Goal: Task Accomplishment & Management: Manage account settings

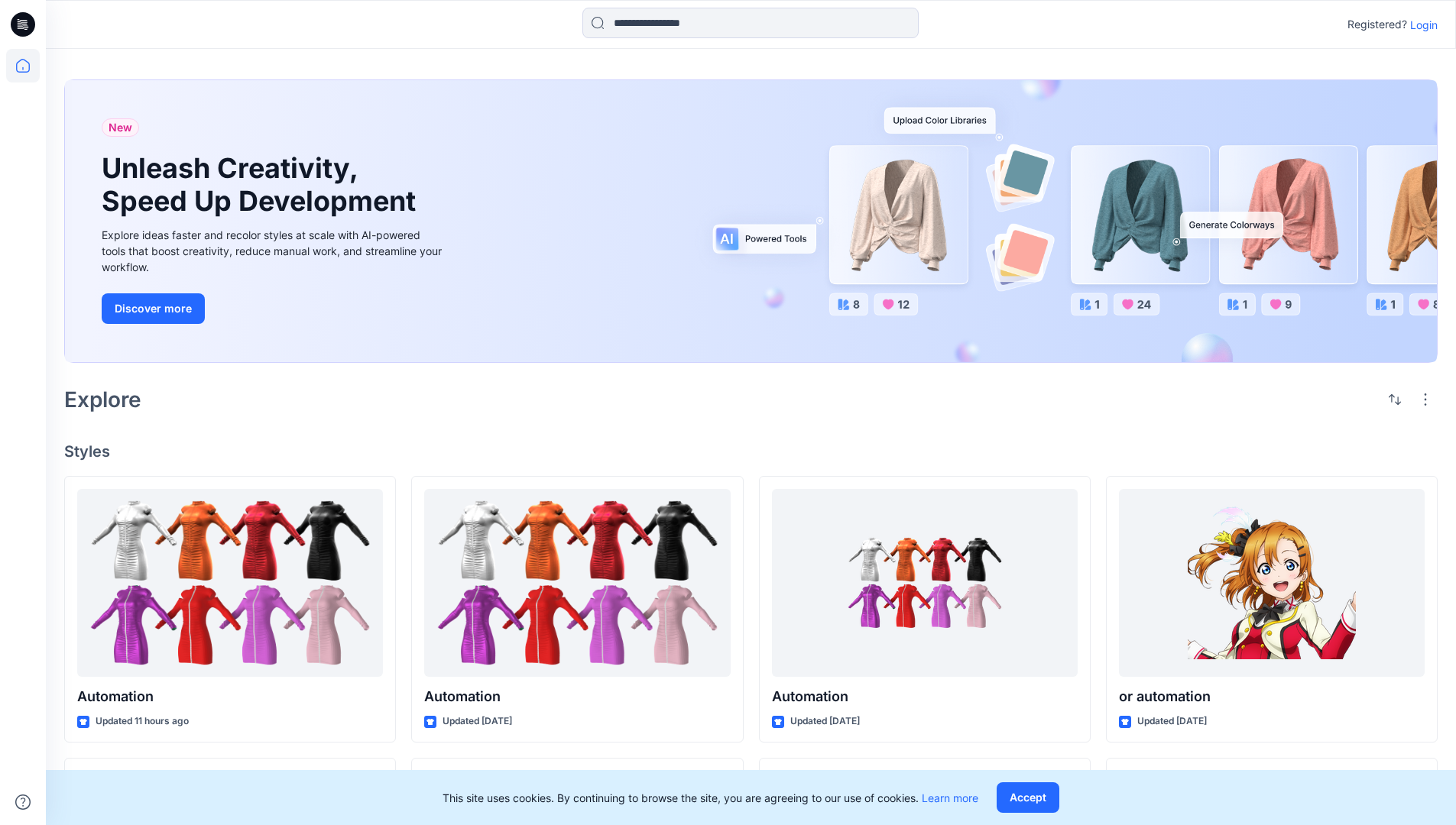
click at [1420, 24] on p "Login" at bounding box center [1424, 24] width 28 height 16
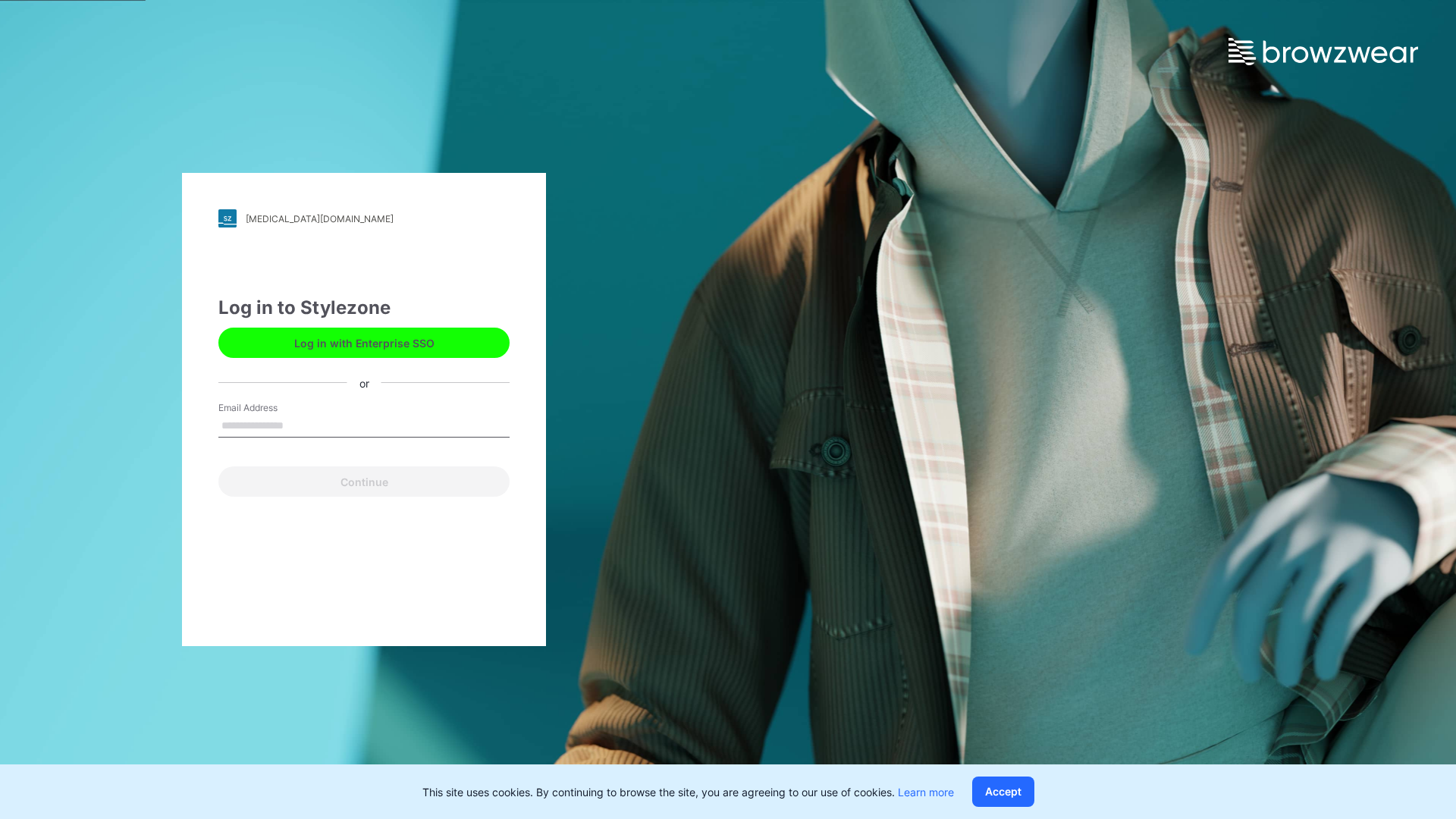
click at [300, 424] on input "Email Address" at bounding box center [363, 426] width 291 height 23
type input "**********"
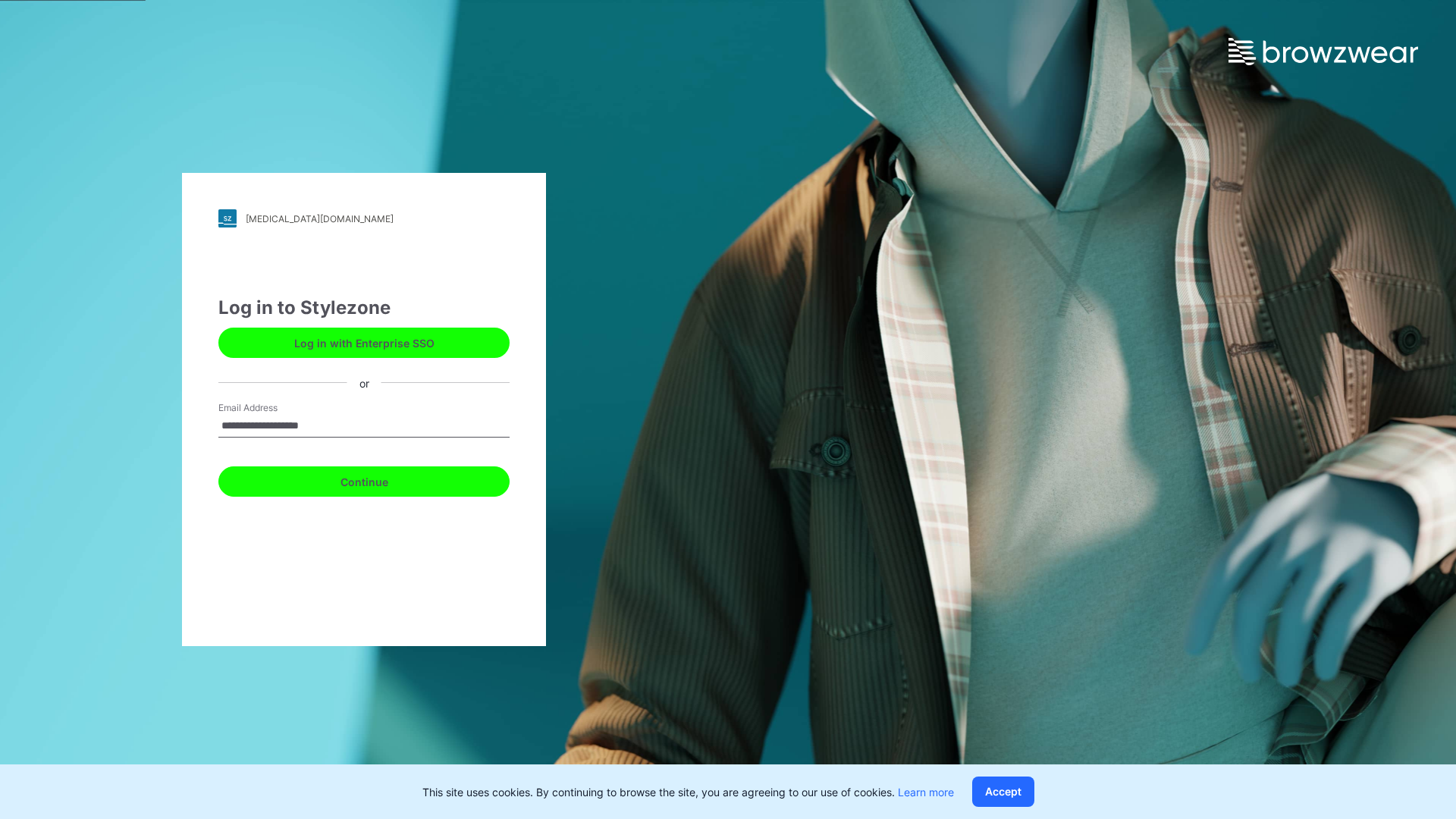
click at [381, 480] on button "Continue" at bounding box center [363, 482] width 291 height 31
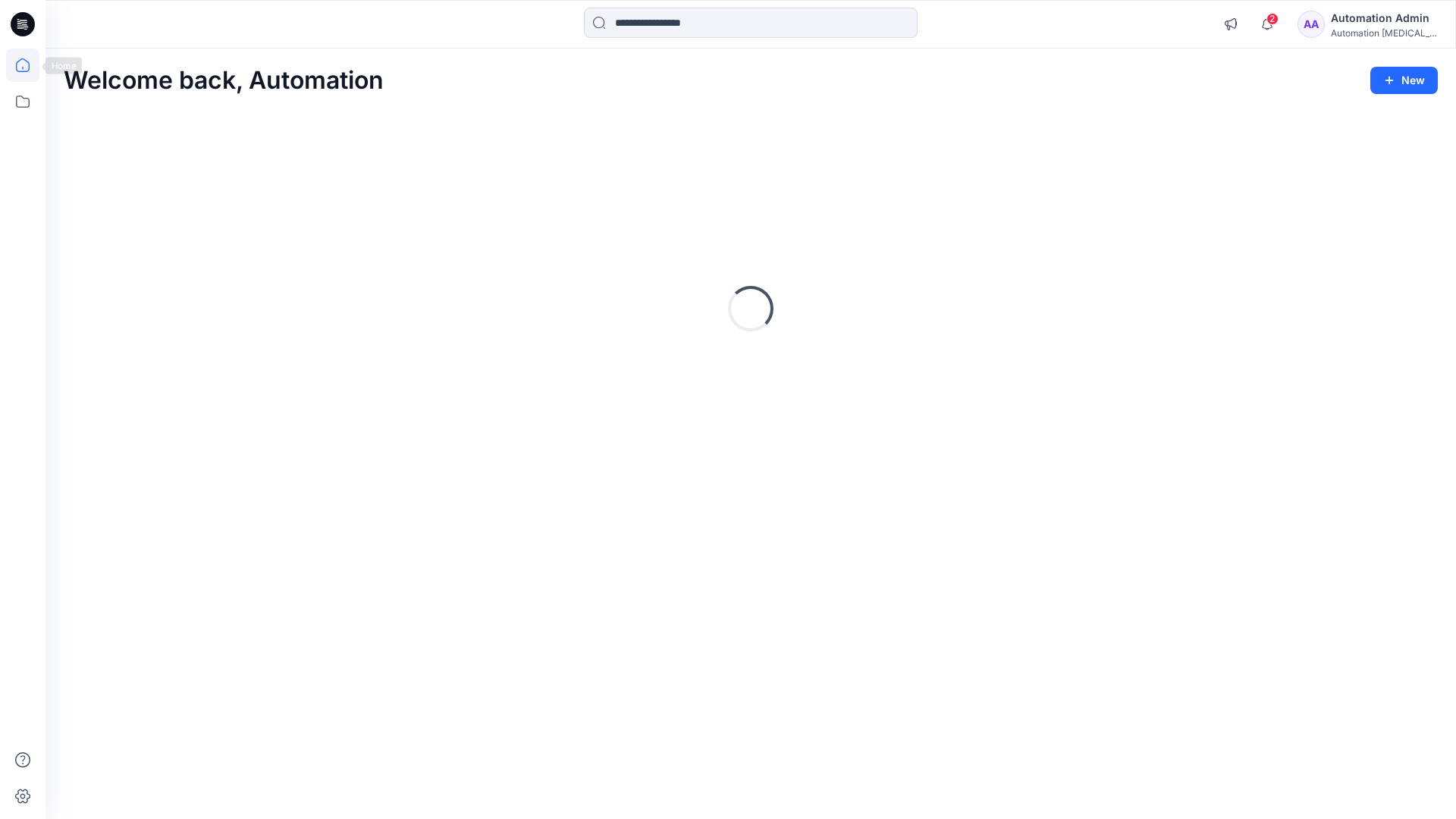
click at [29, 66] on icon at bounding box center [22, 65] width 14 height 14
click at [18, 104] on icon at bounding box center [23, 102] width 33 height 33
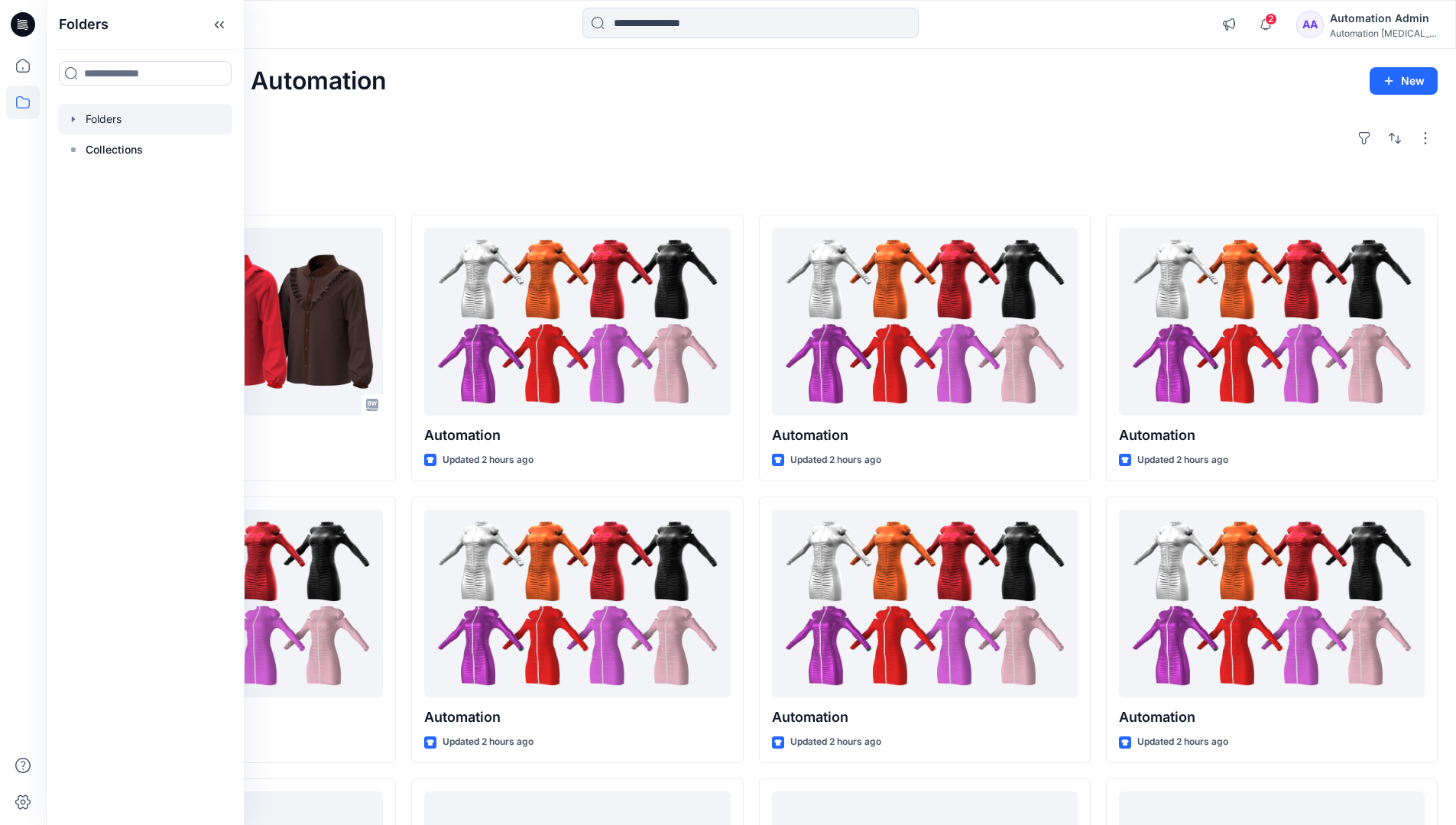
click at [100, 115] on div at bounding box center [144, 119] width 174 height 31
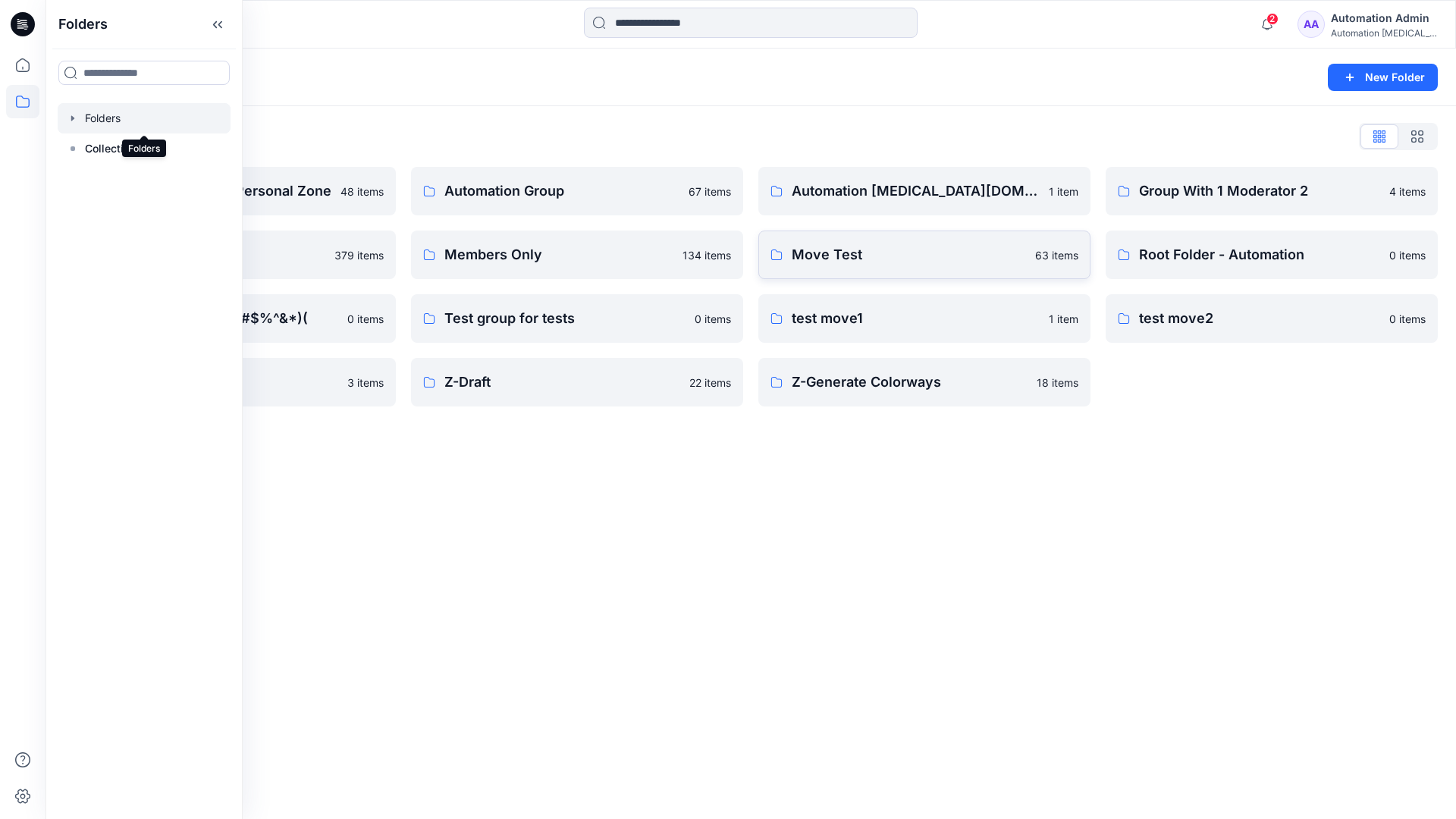
click at [867, 258] on p "Move Test" at bounding box center [910, 254] width 235 height 21
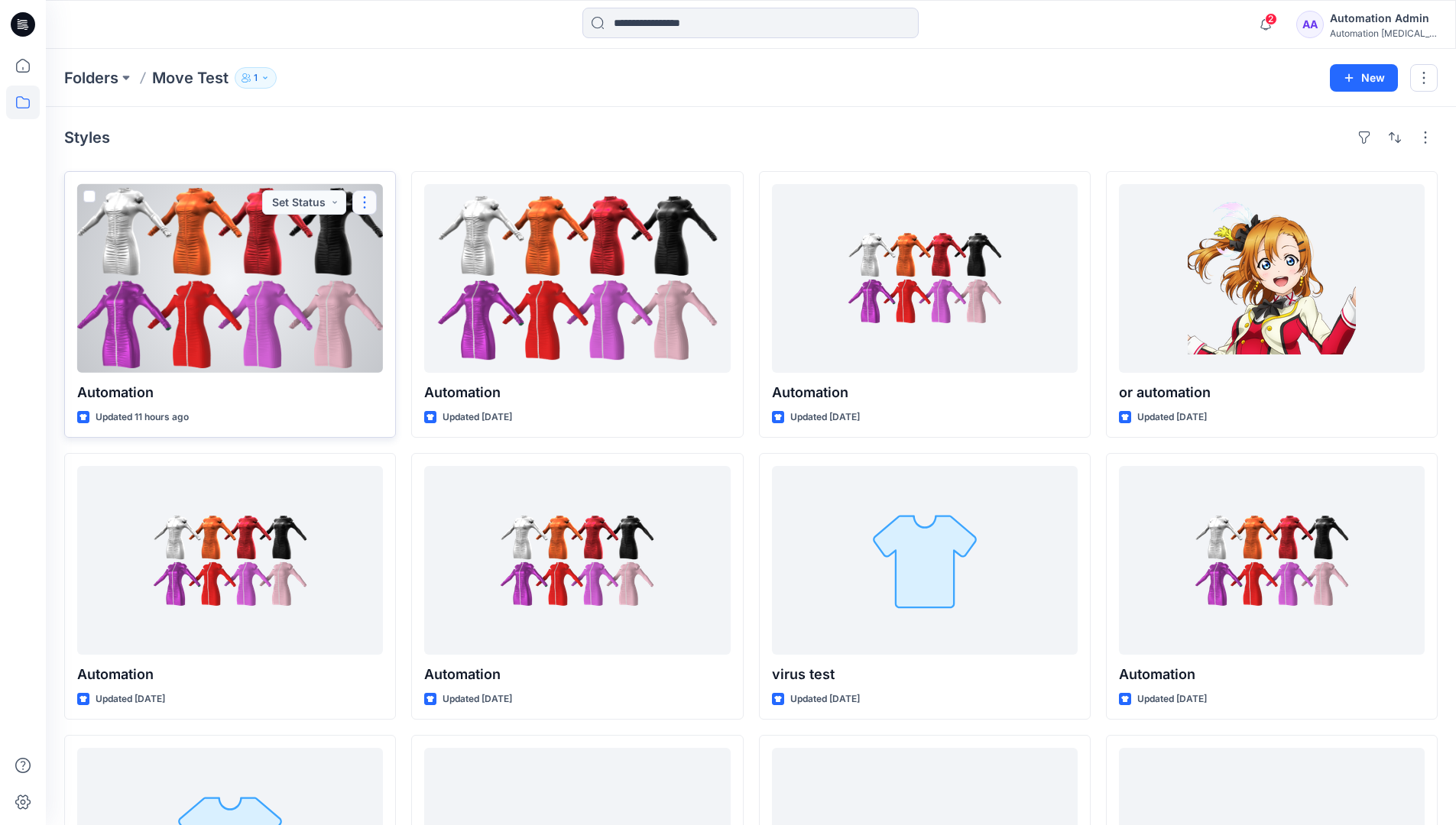
click at [364, 202] on button "button" at bounding box center [364, 202] width 24 height 24
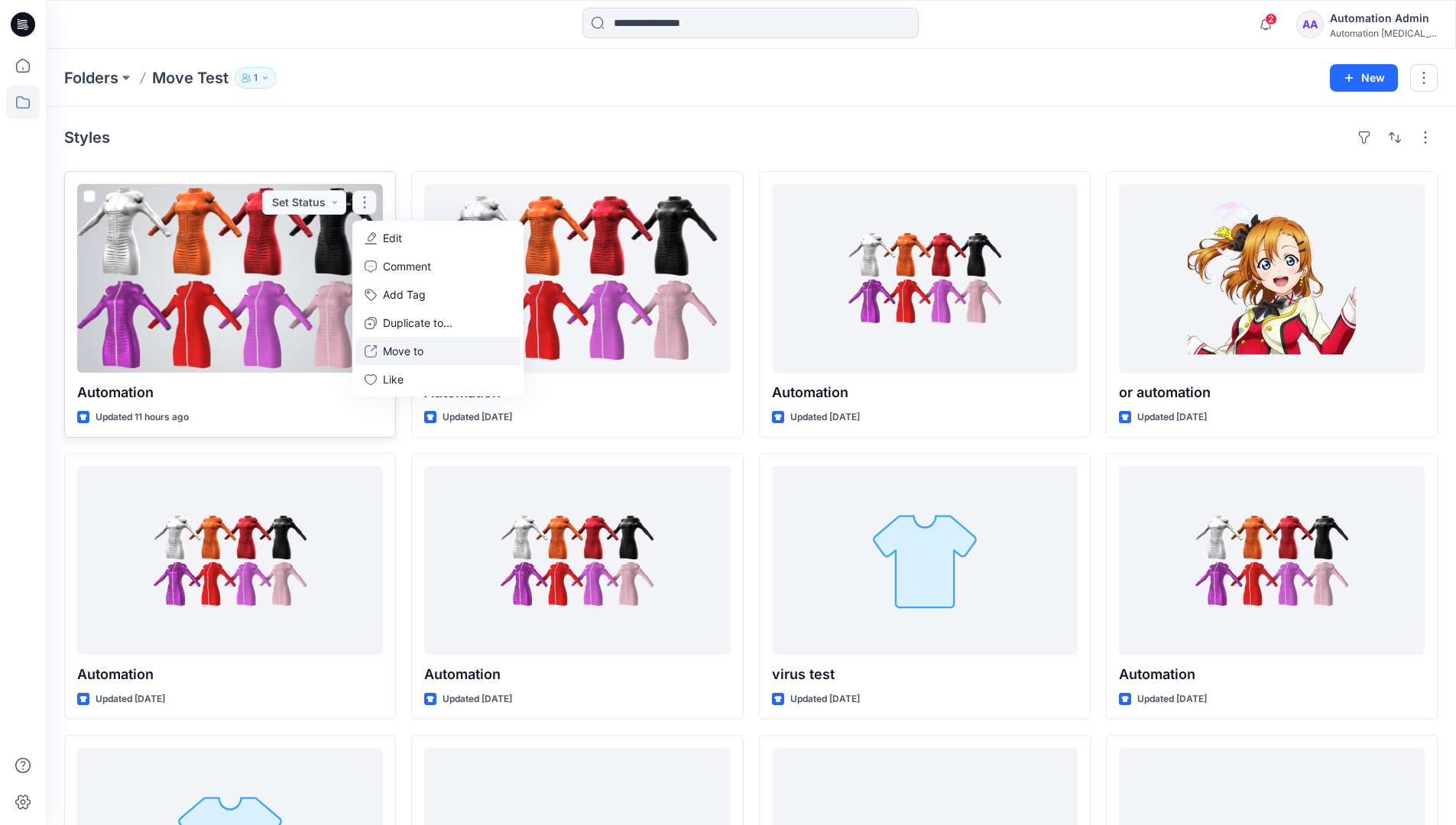
click at [419, 346] on p "Move to" at bounding box center [402, 350] width 40 height 16
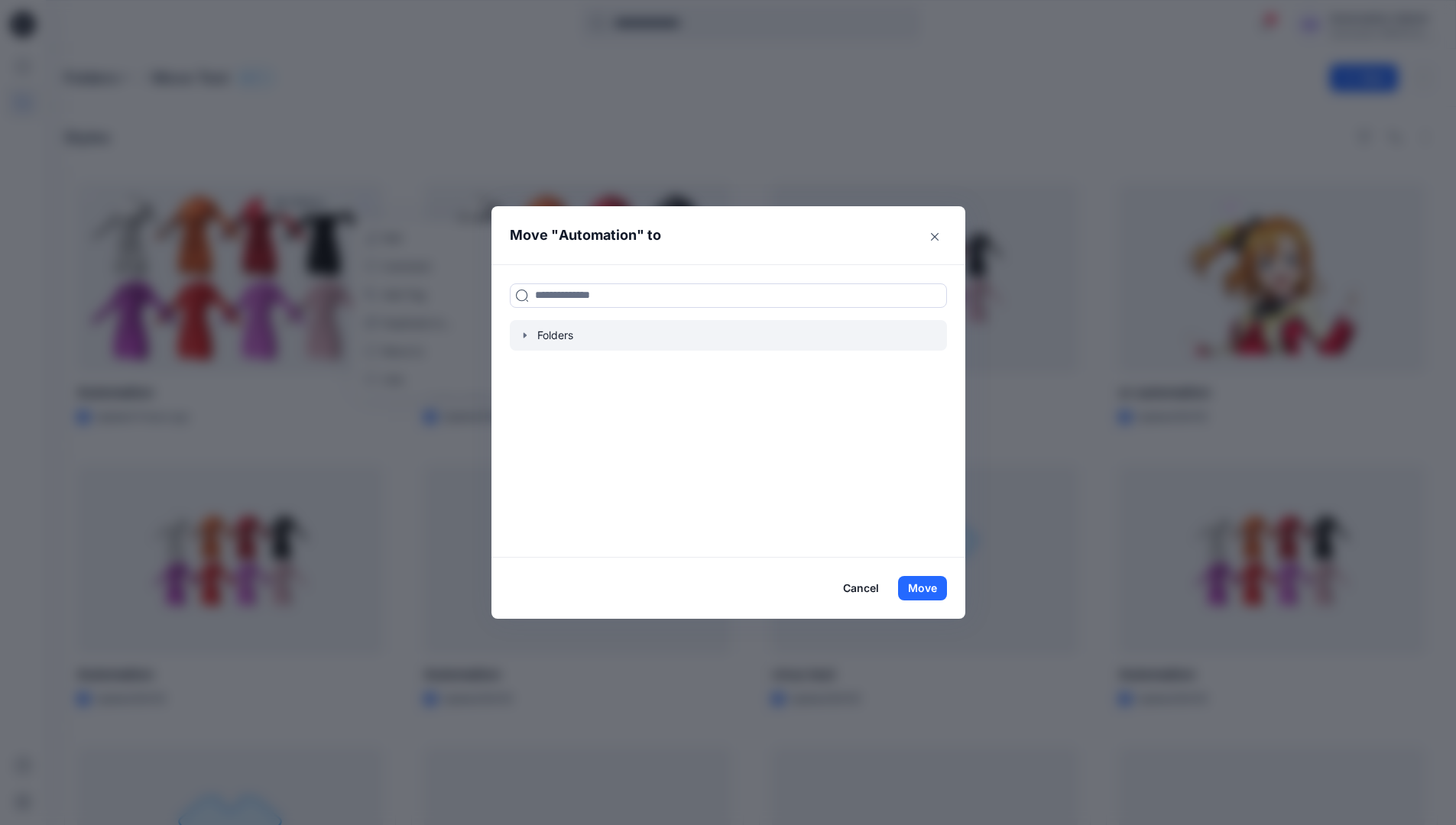
click at [528, 332] on icon "button" at bounding box center [524, 335] width 12 height 12
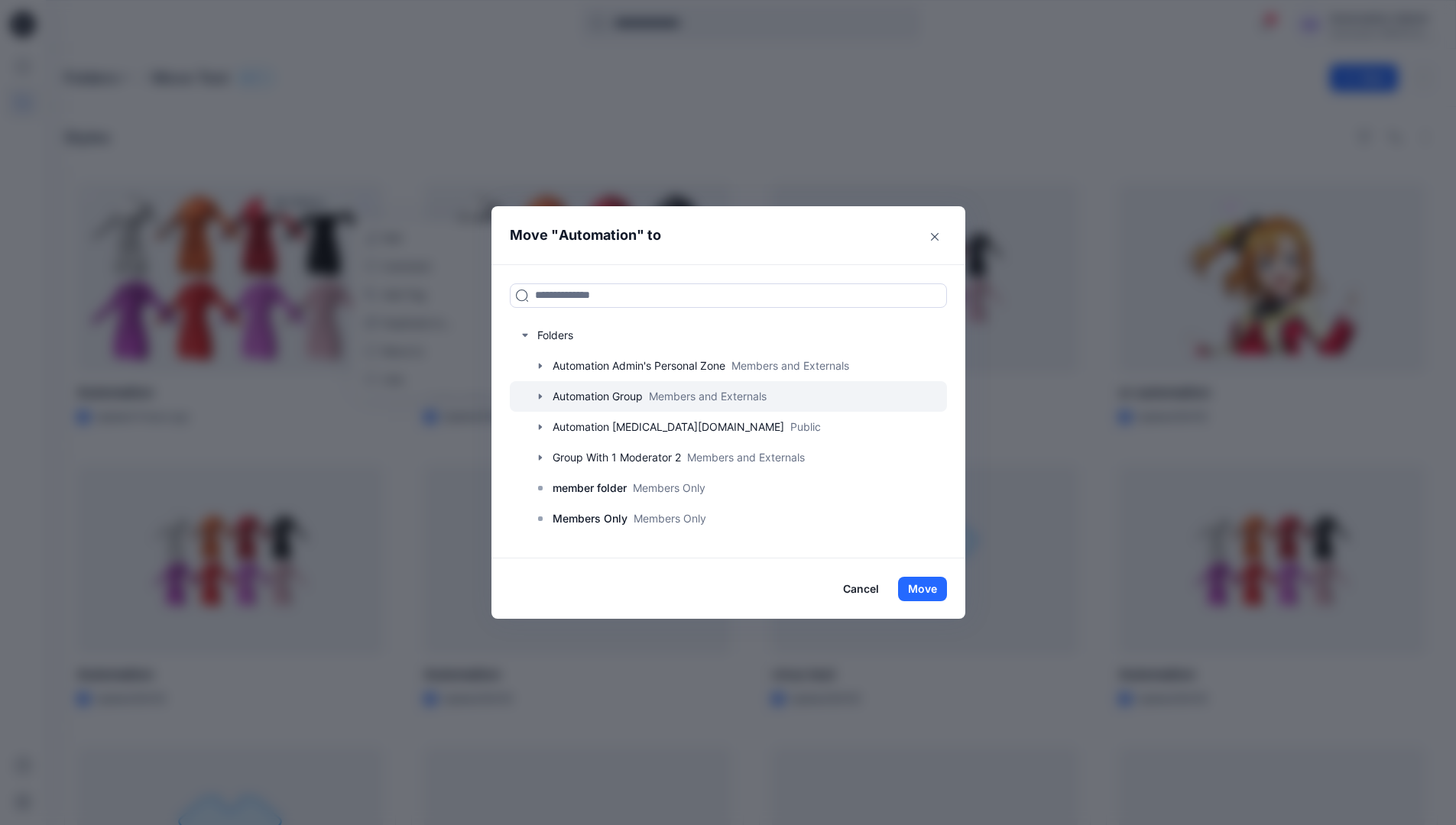
click at [587, 395] on div at bounding box center [728, 396] width 437 height 31
click at [931, 585] on button "Move" at bounding box center [922, 588] width 49 height 24
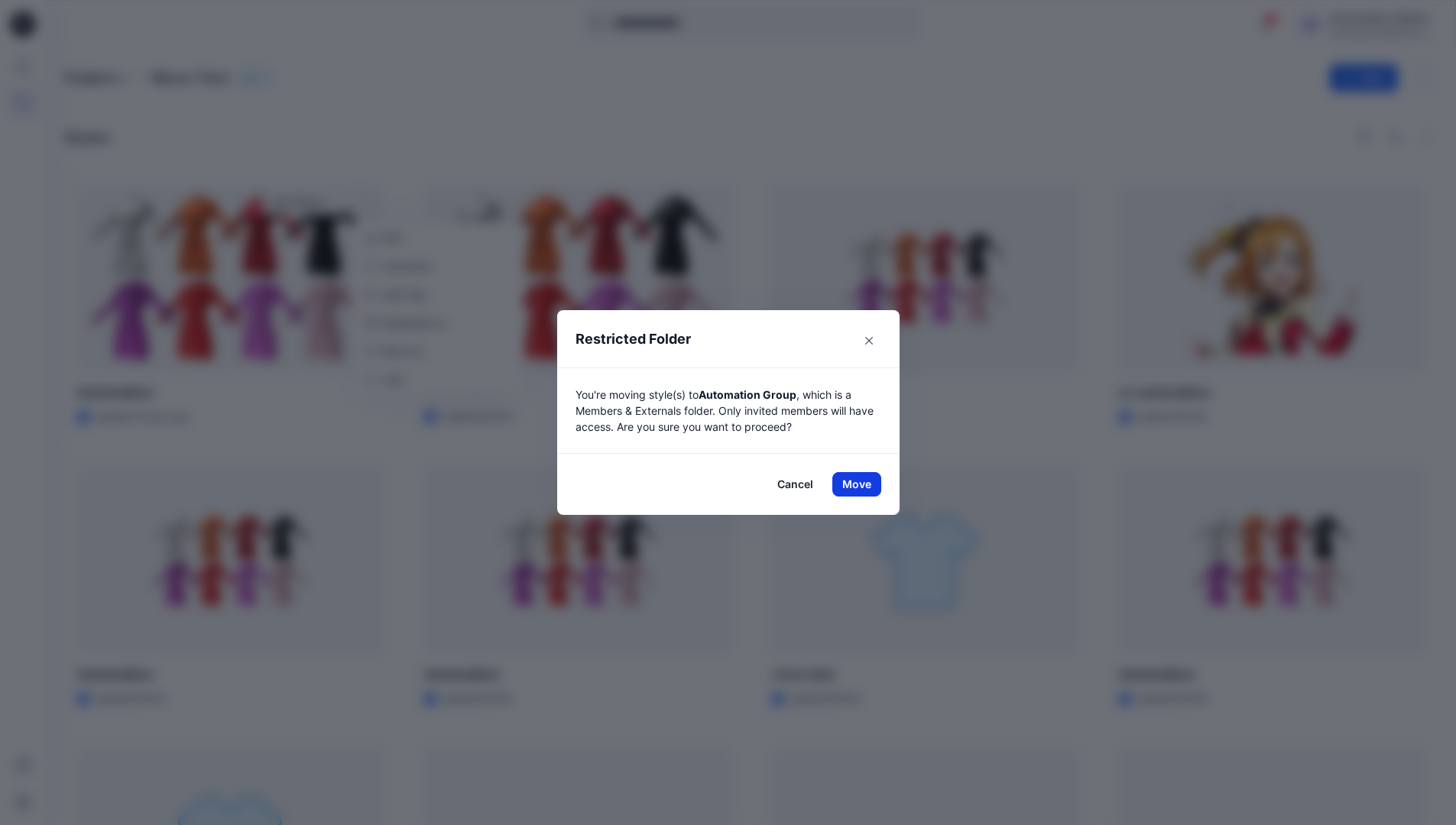
click at [862, 484] on button "Move" at bounding box center [856, 484] width 49 height 24
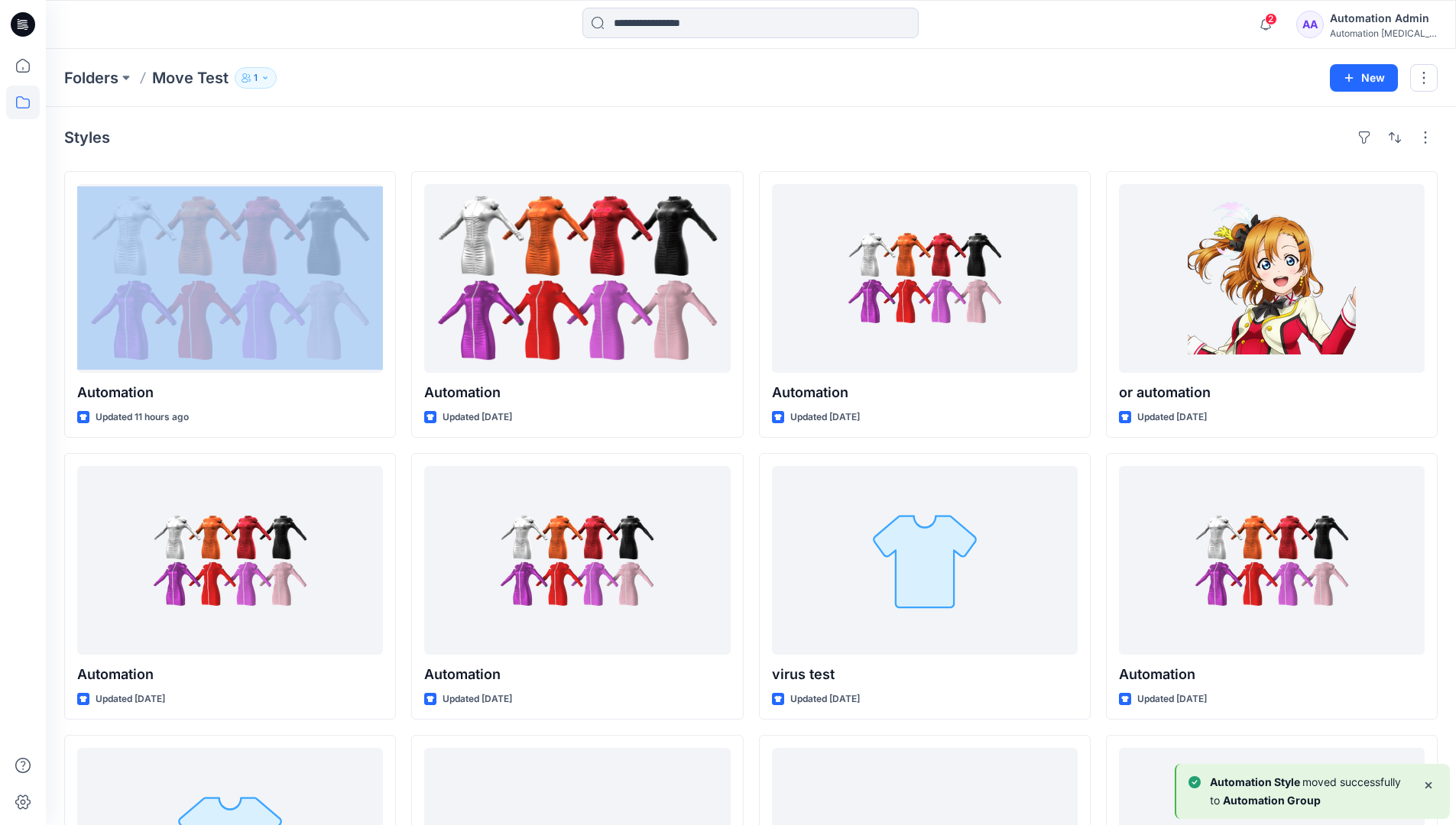
drag, startPoint x: 862, startPoint y: 484, endPoint x: 822, endPoint y: 142, distance: 344.3
click at [822, 142] on div "Styles" at bounding box center [751, 138] width 1373 height 24
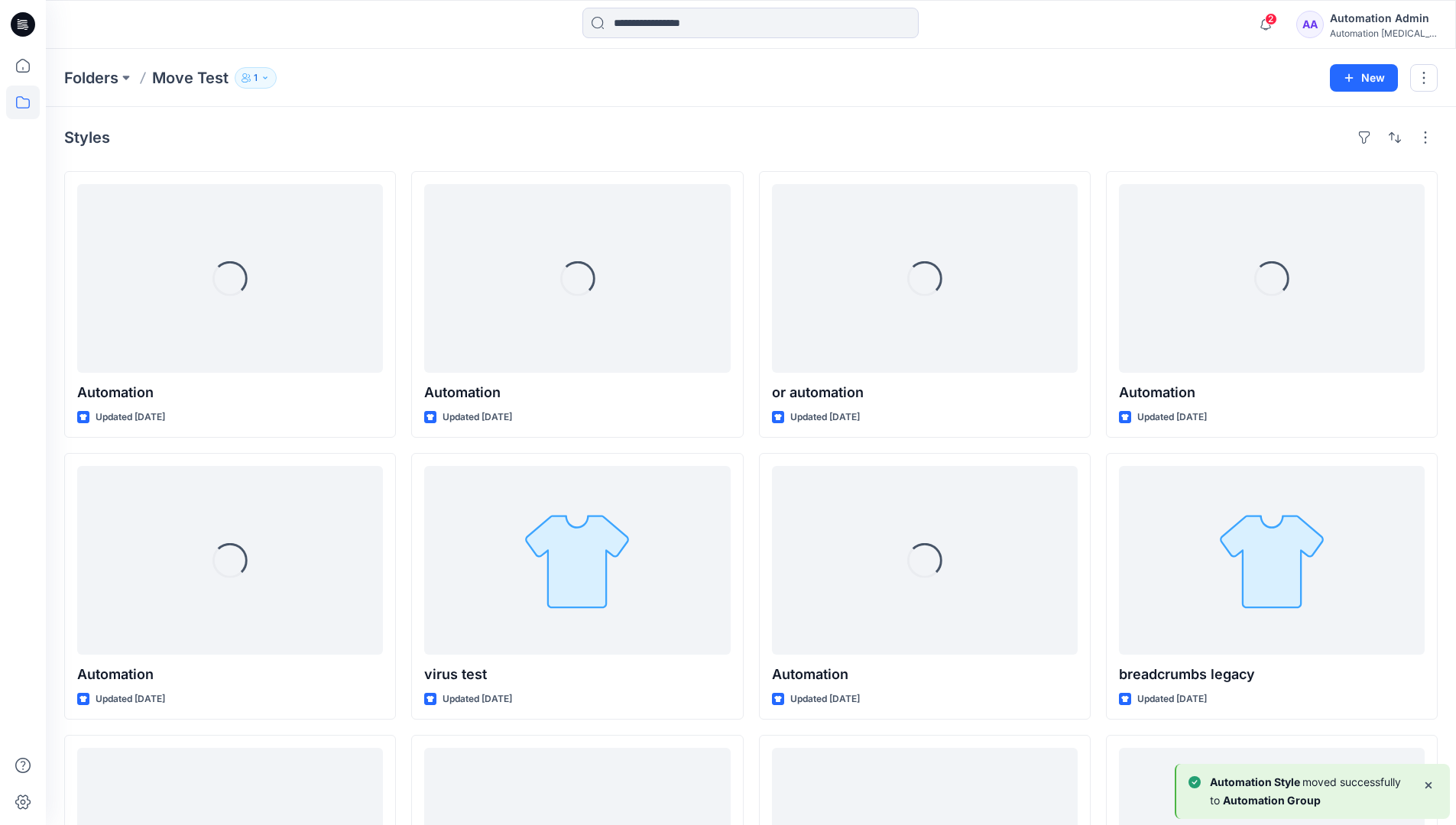
click at [88, 142] on h4 "Styles" at bounding box center [87, 138] width 46 height 19
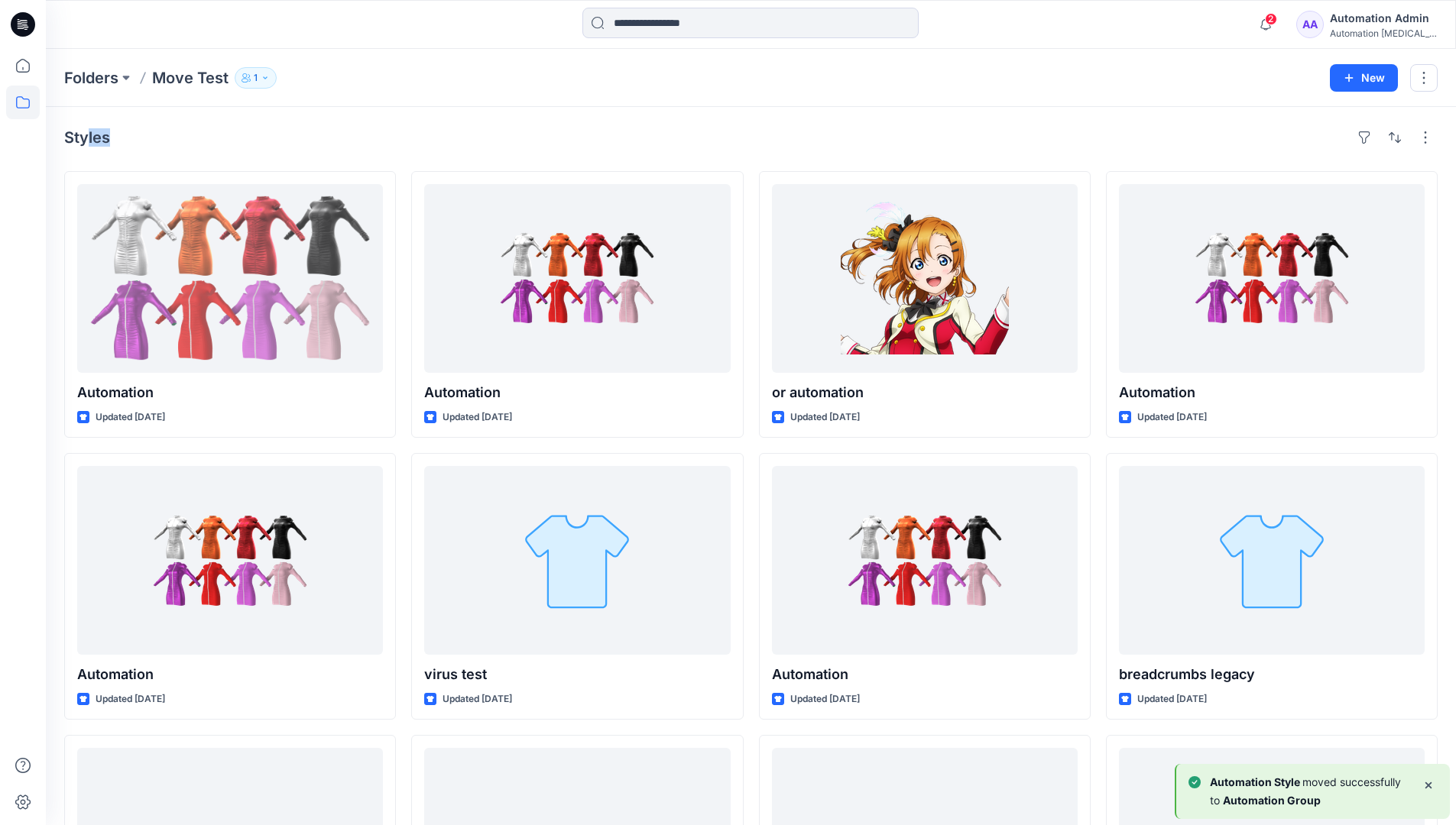
drag, startPoint x: 88, startPoint y: 142, endPoint x: 242, endPoint y: 156, distance: 154.6
click at [242, 156] on div "Styles Automation Updated 2 days ago Automation Updated 16 days ago Automation …" at bounding box center [751, 591] width 1410 height 968
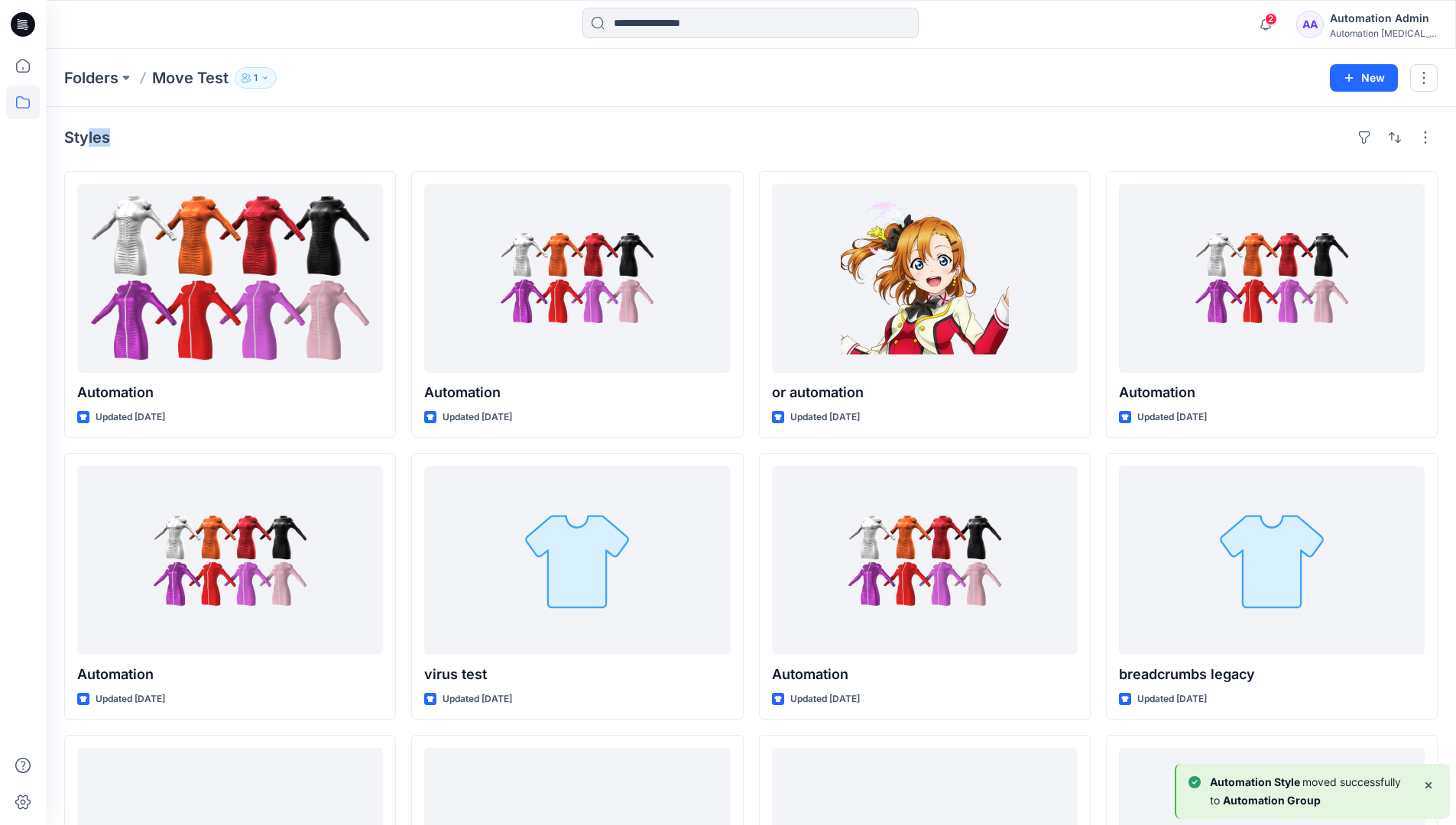
click at [24, 104] on icon at bounding box center [23, 102] width 34 height 34
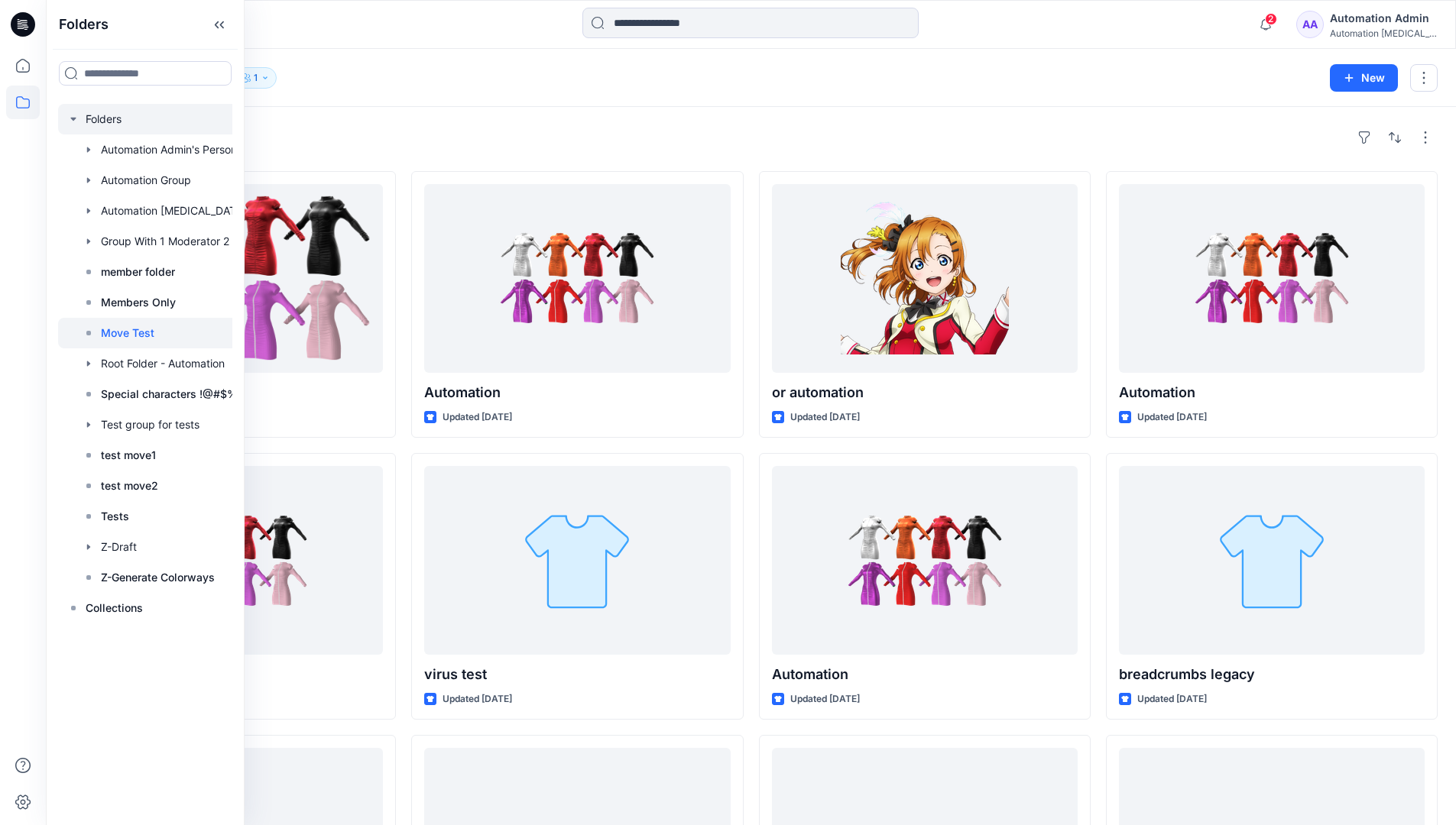
click at [108, 121] on div at bounding box center [165, 119] width 214 height 31
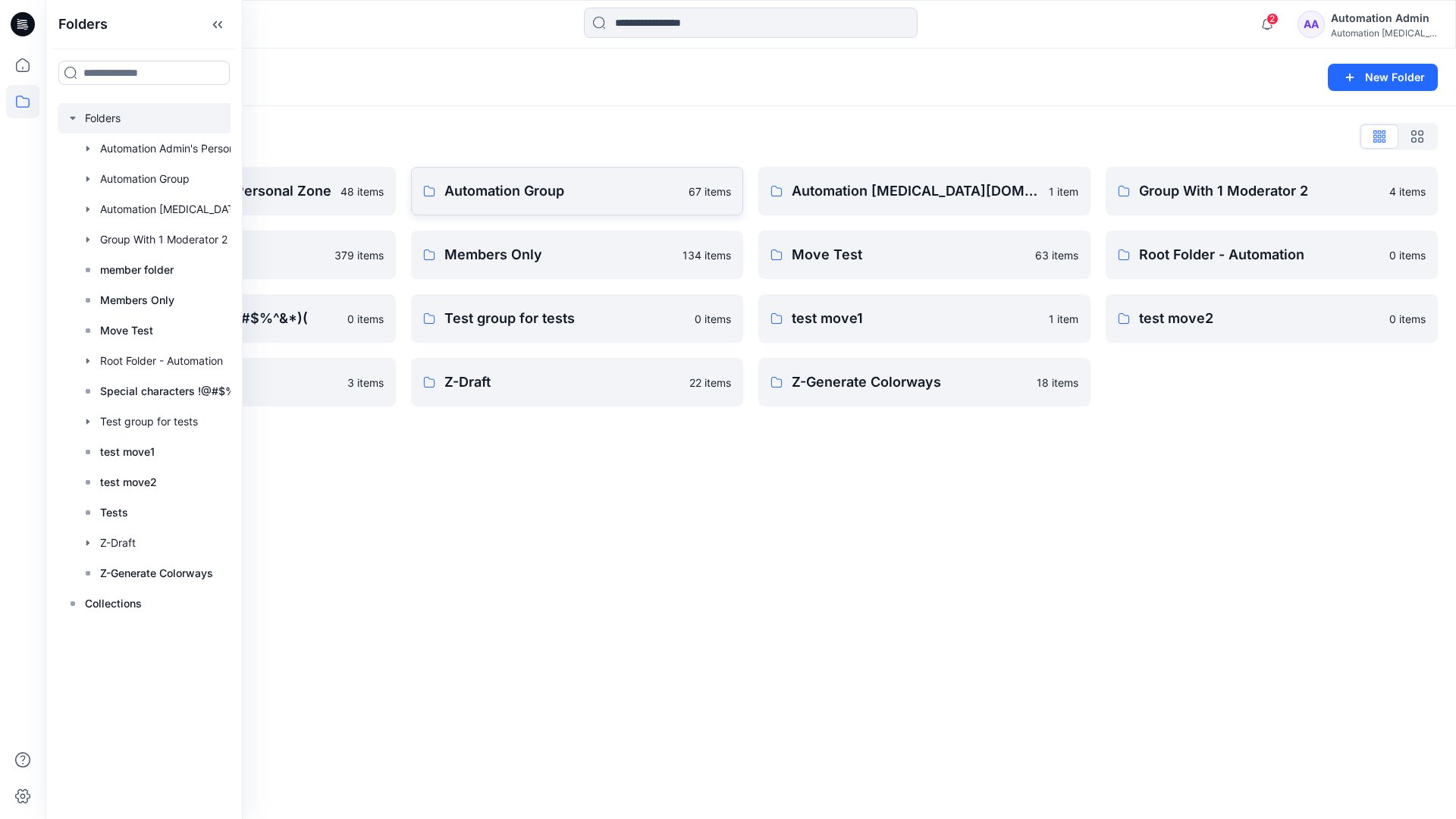
click at [557, 201] on p "Automation Group" at bounding box center [562, 190] width 235 height 21
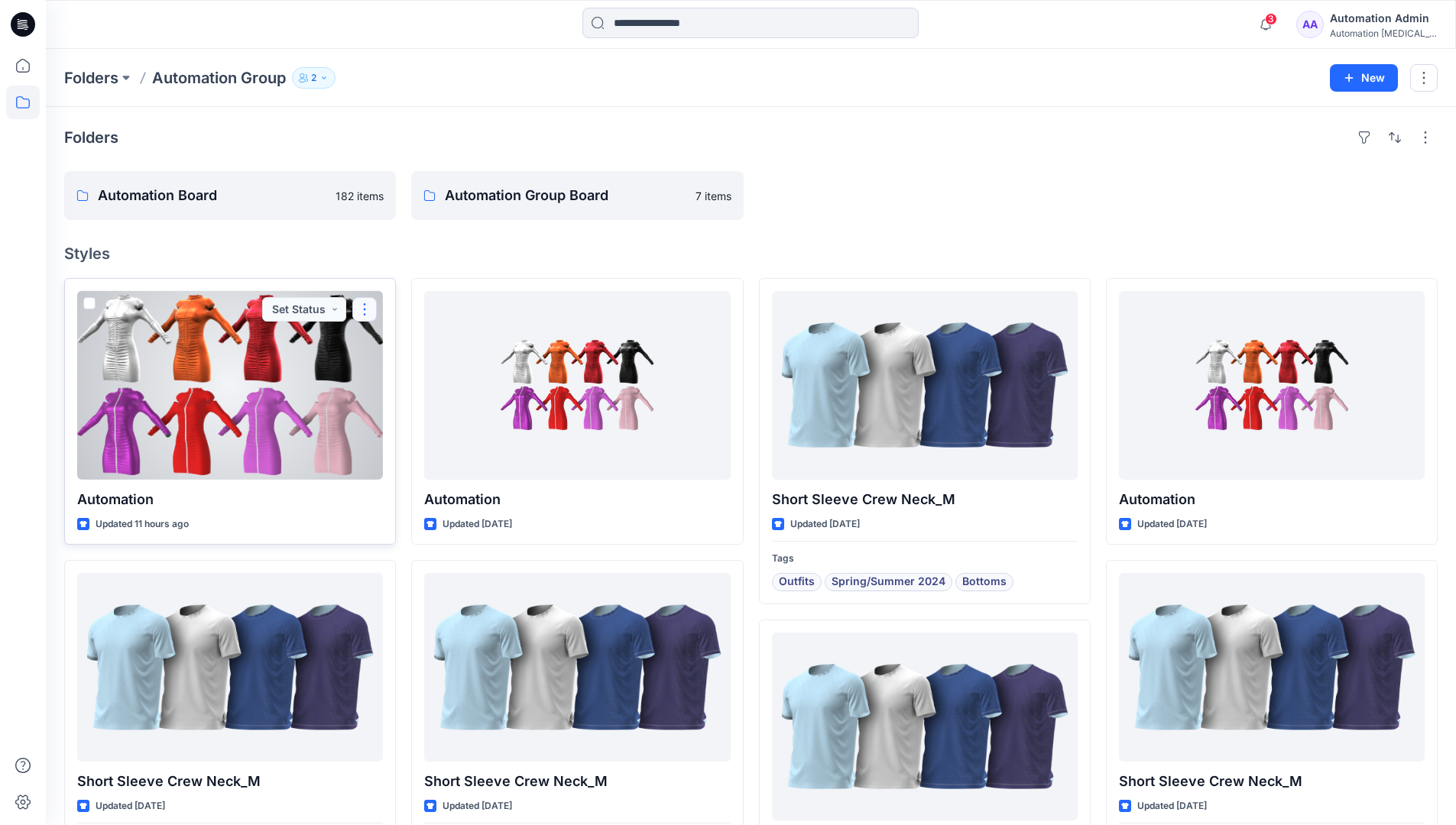
click at [364, 317] on button "button" at bounding box center [364, 309] width 24 height 24
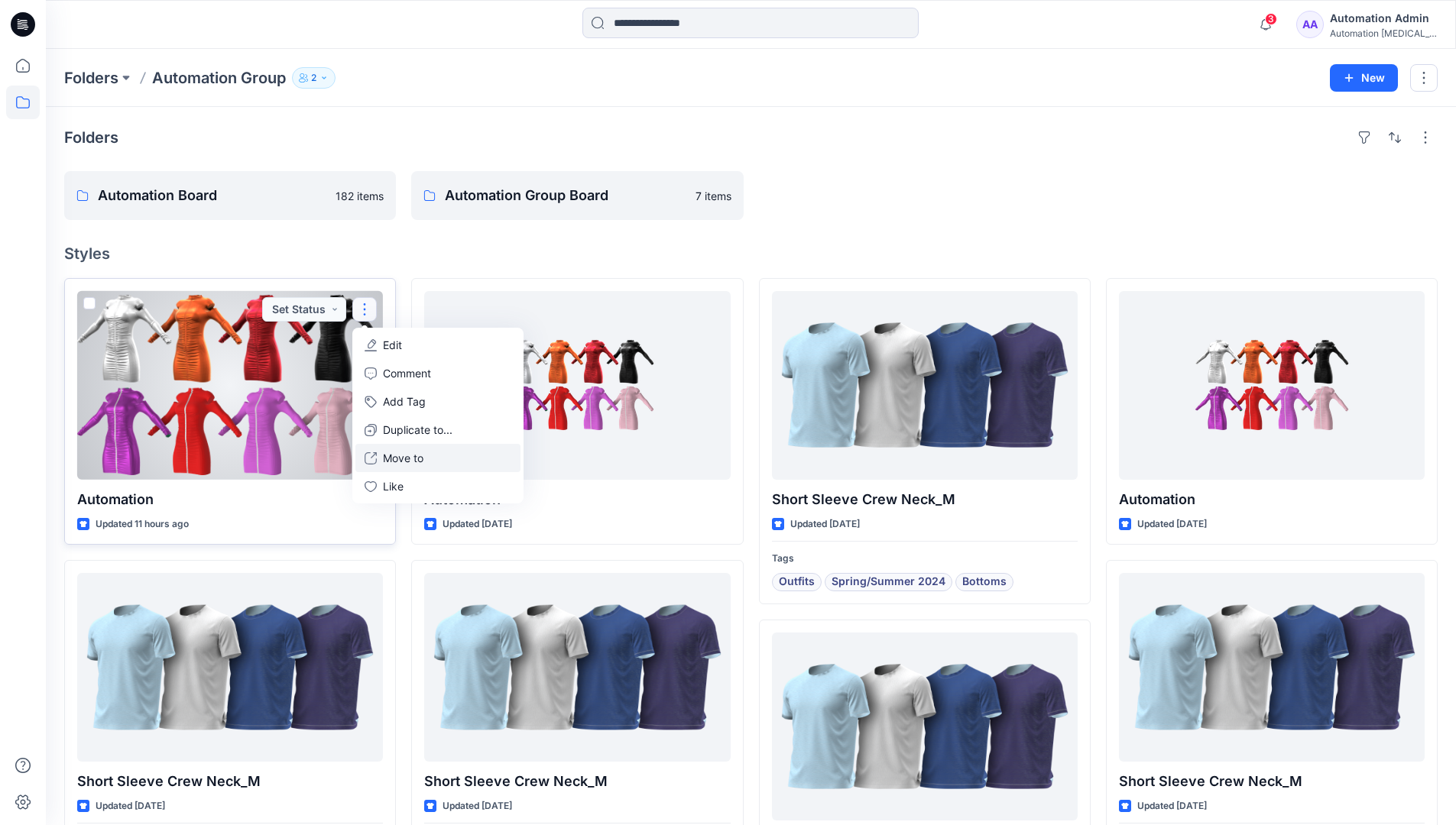
click at [418, 453] on p "Move to" at bounding box center [402, 457] width 40 height 16
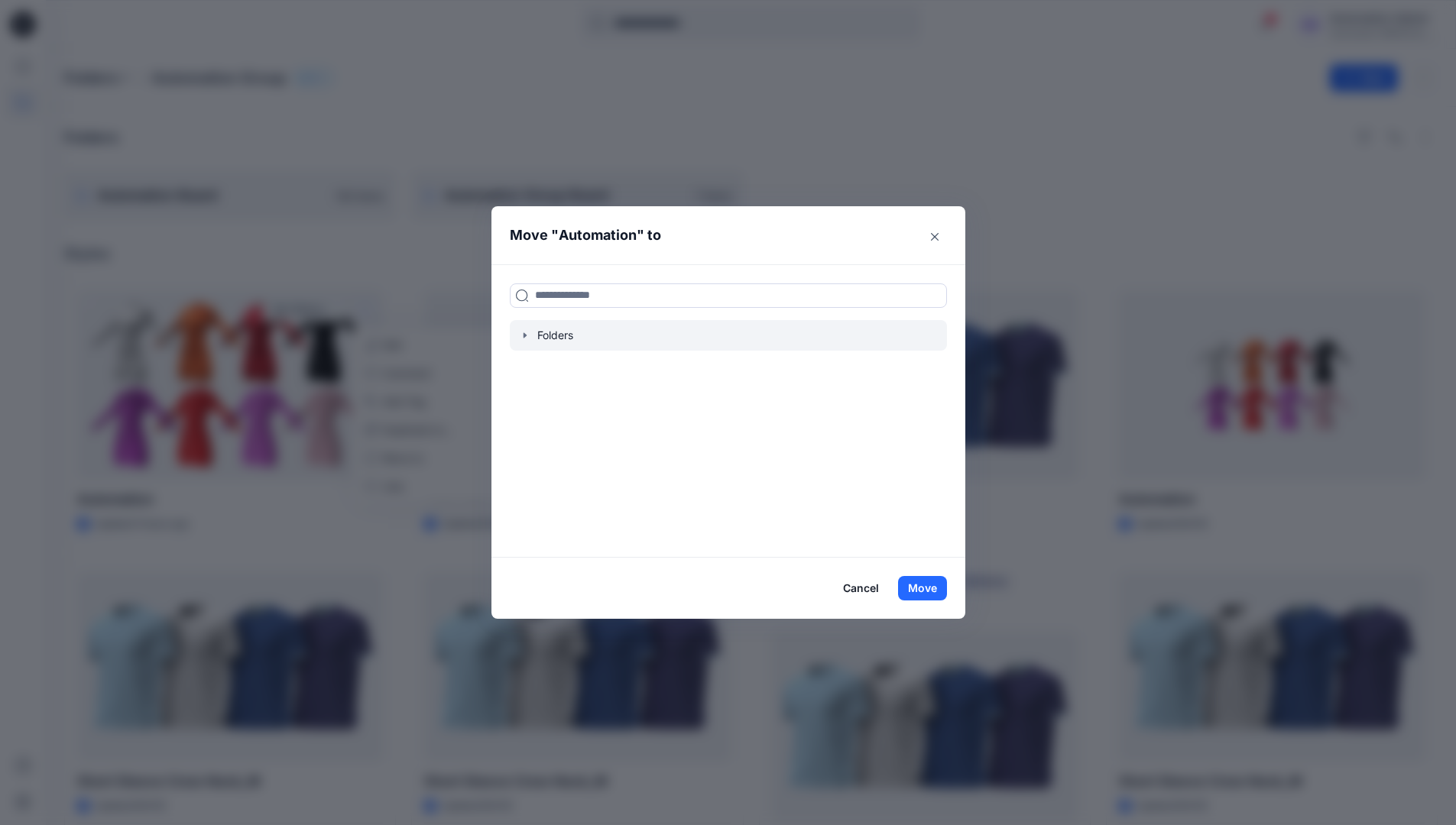
click at [531, 334] on icon "button" at bounding box center [524, 335] width 12 height 12
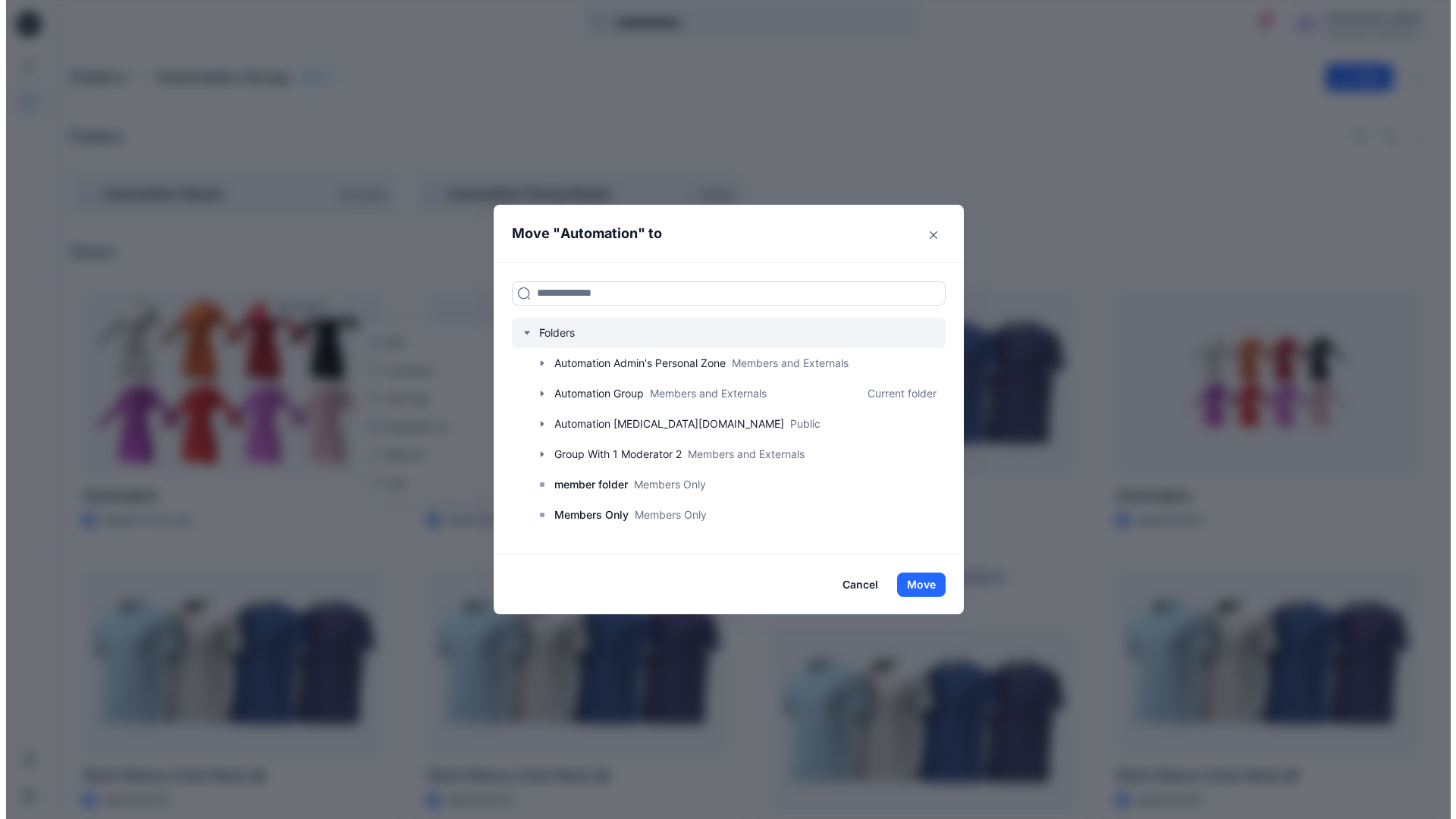
scroll to position [119, 0]
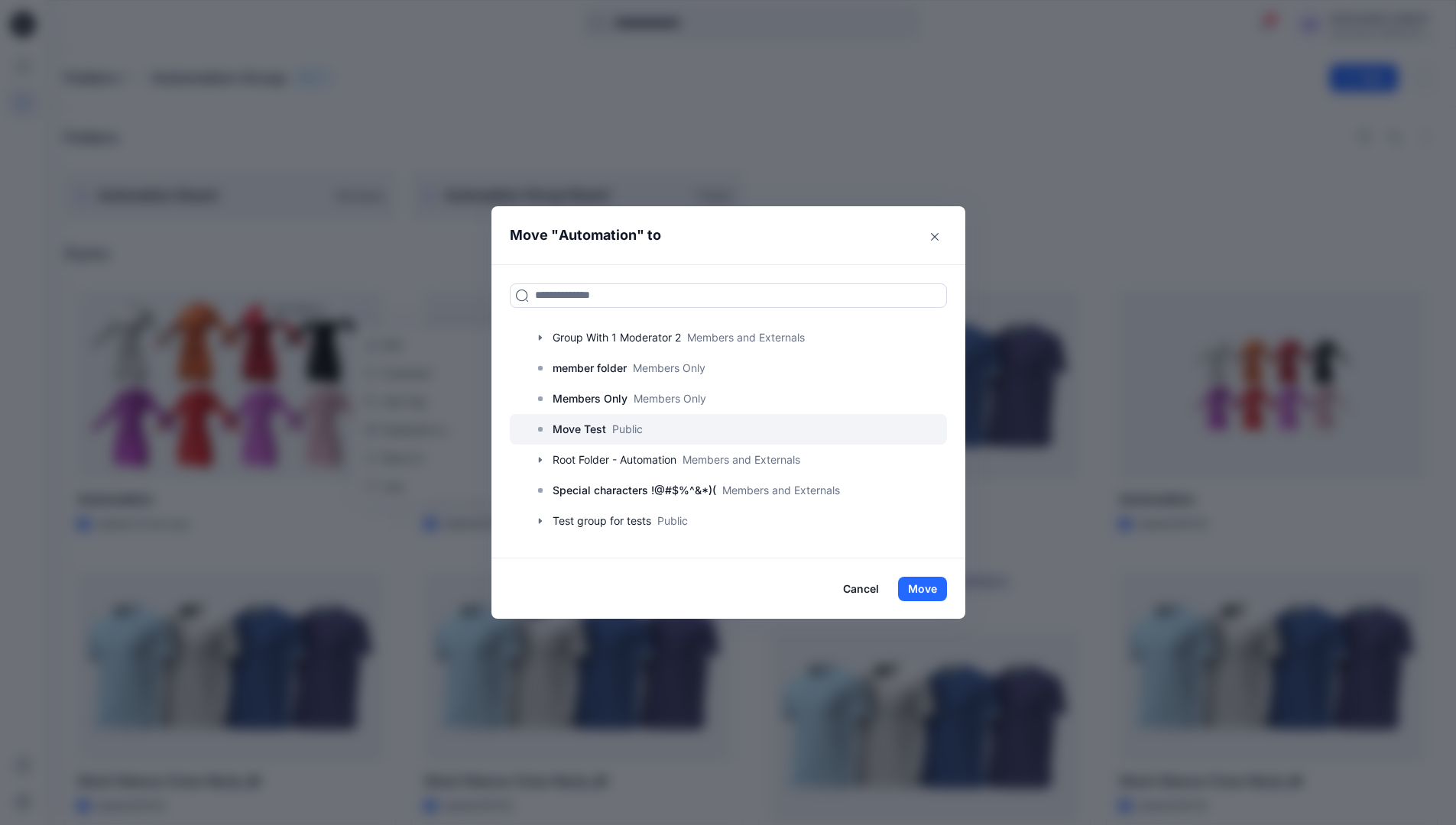
click at [584, 424] on p "Move Test" at bounding box center [578, 429] width 53 height 19
click at [919, 581] on button "Move" at bounding box center [922, 588] width 49 height 24
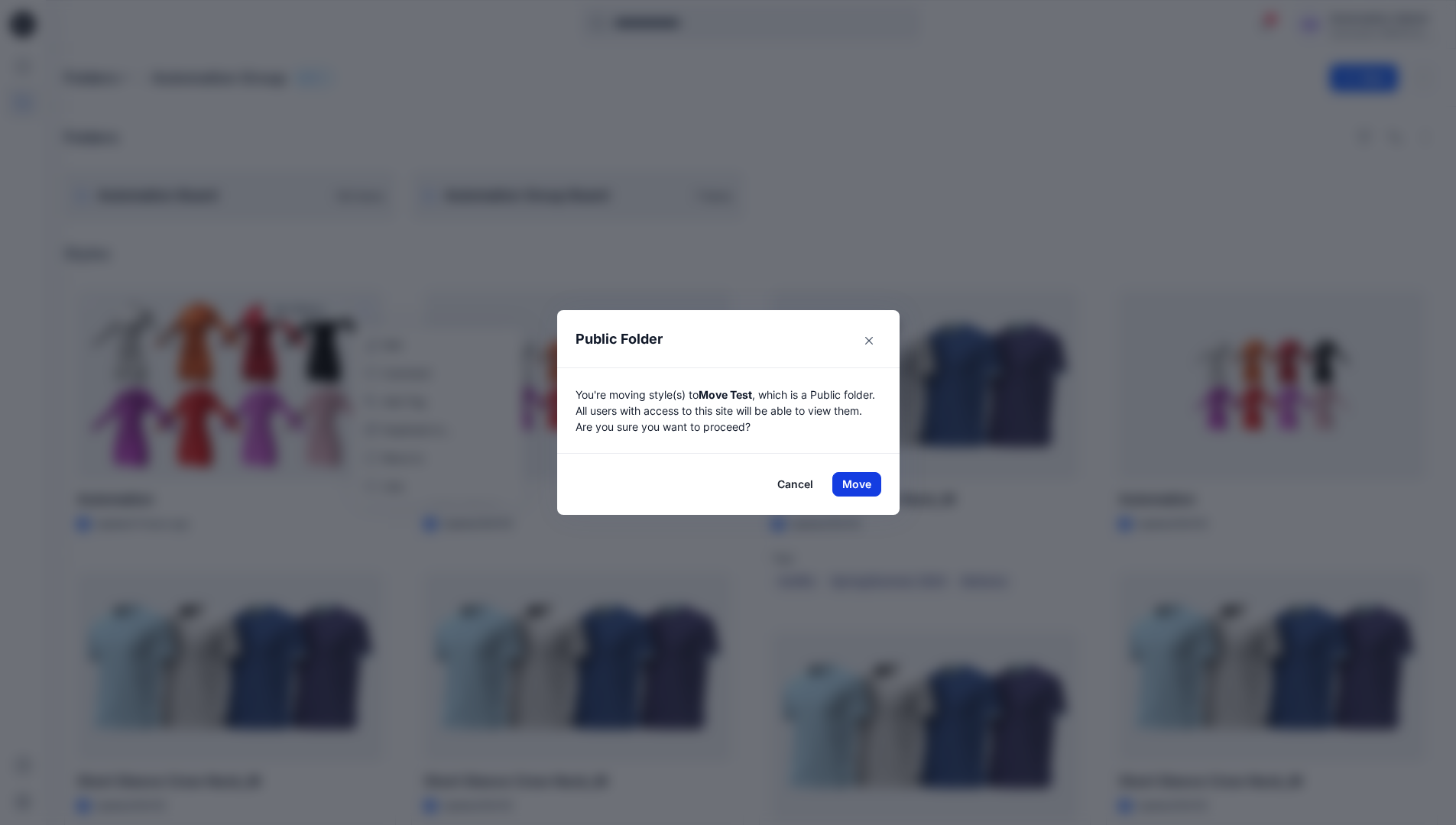
click at [862, 484] on button "Move" at bounding box center [856, 484] width 49 height 24
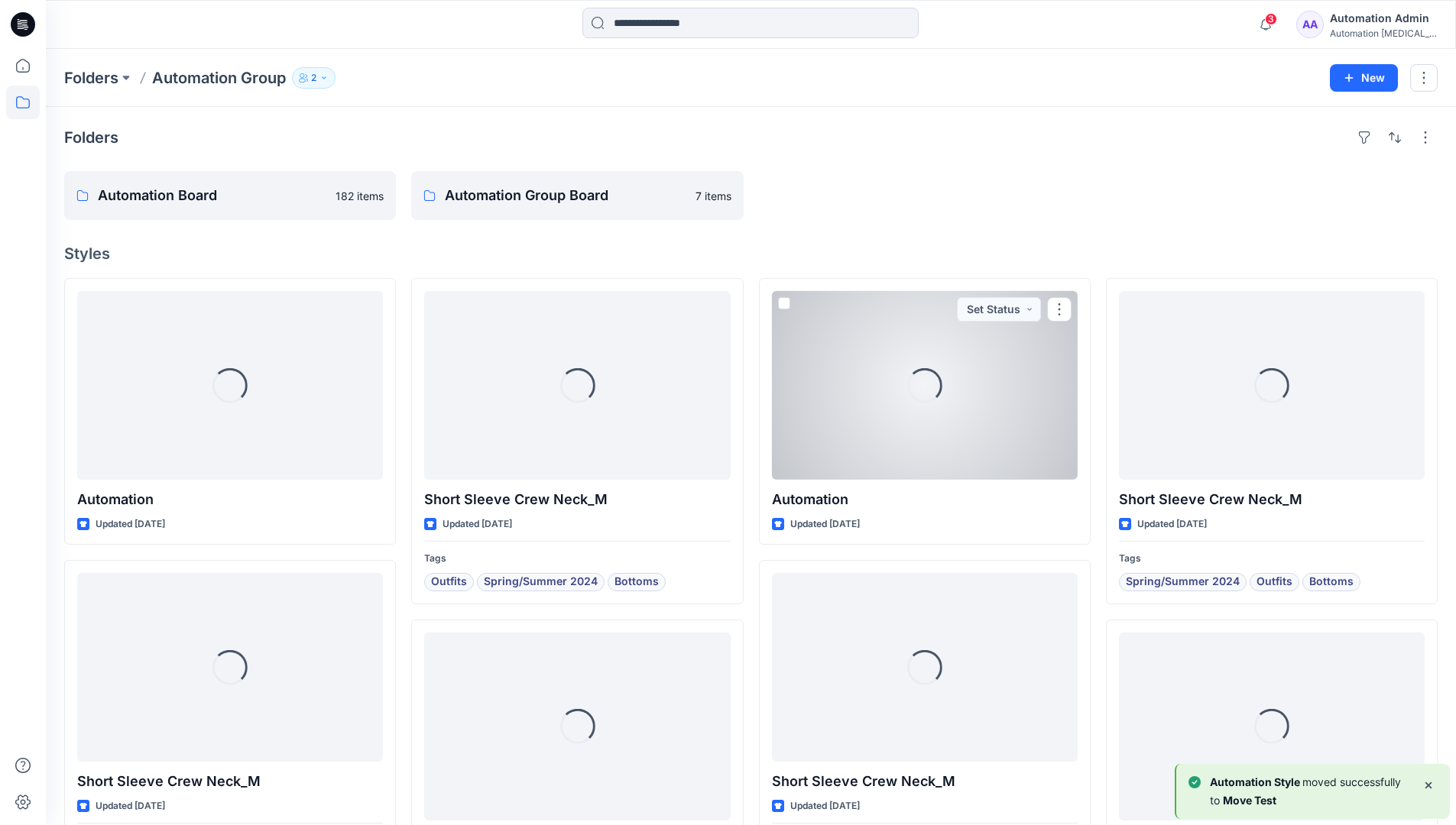
click at [1356, 32] on div "Automation [MEDICAL_DATA]..." at bounding box center [1383, 34] width 107 height 11
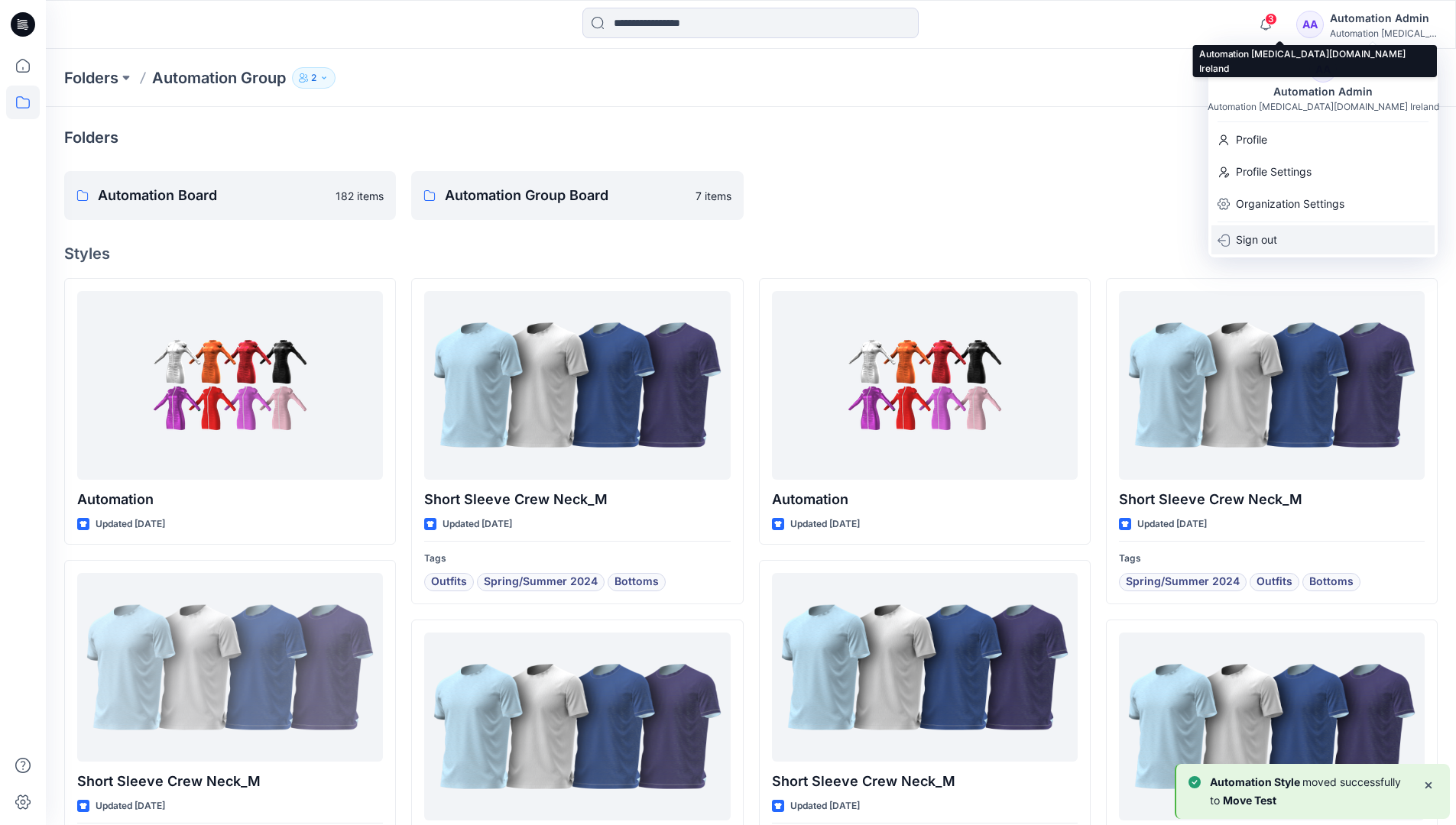
click at [1257, 229] on p "Sign out" at bounding box center [1257, 239] width 41 height 29
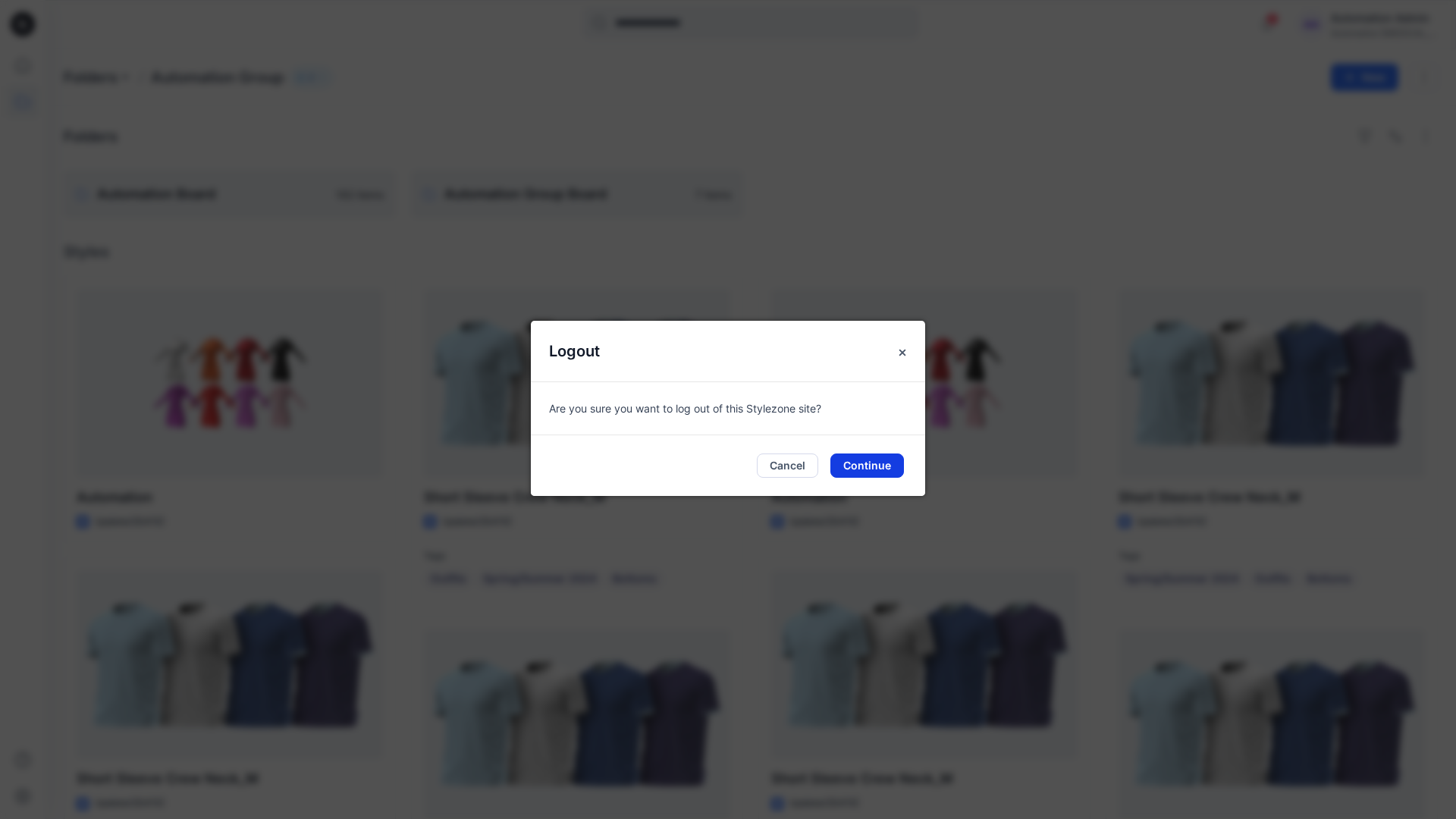
click at [881, 471] on button "Continue" at bounding box center [867, 466] width 74 height 24
